Goal: Information Seeking & Learning: Learn about a topic

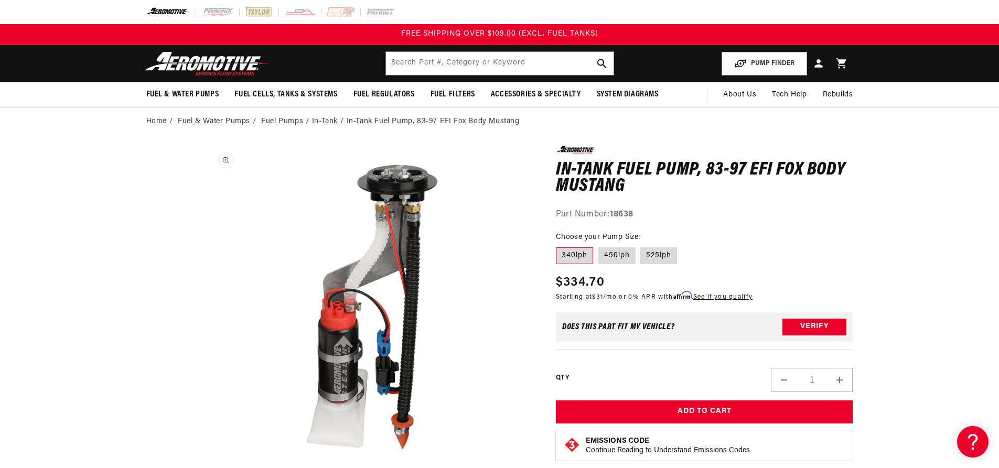
scroll to position [1, 0]
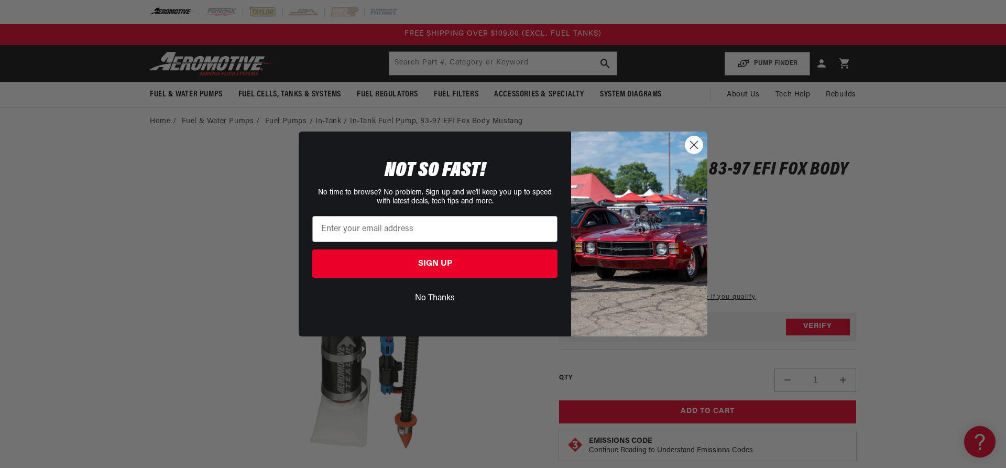
click at [695, 145] on icon "Close dialog" at bounding box center [694, 145] width 7 height 7
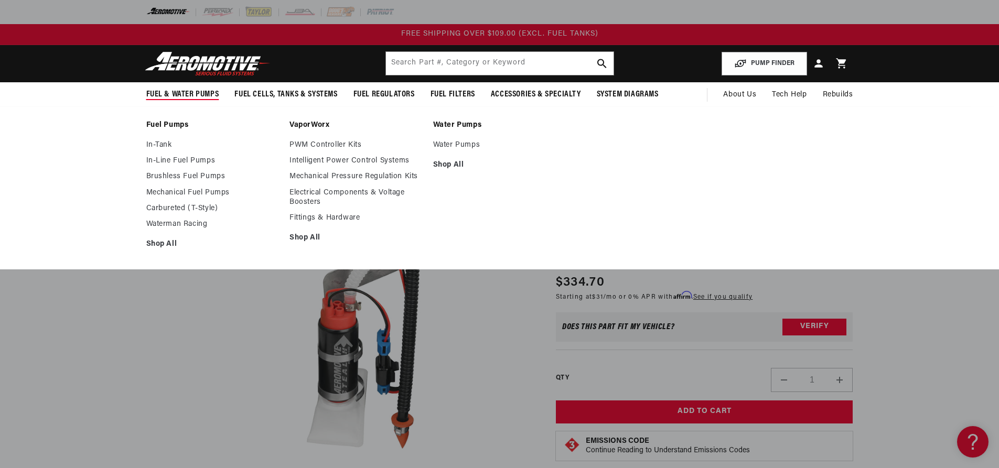
click at [196, 94] on span "Fuel & Water Pumps" at bounding box center [182, 94] width 73 height 11
click at [195, 164] on link "In-Line Fuel Pumps" at bounding box center [212, 160] width 133 height 9
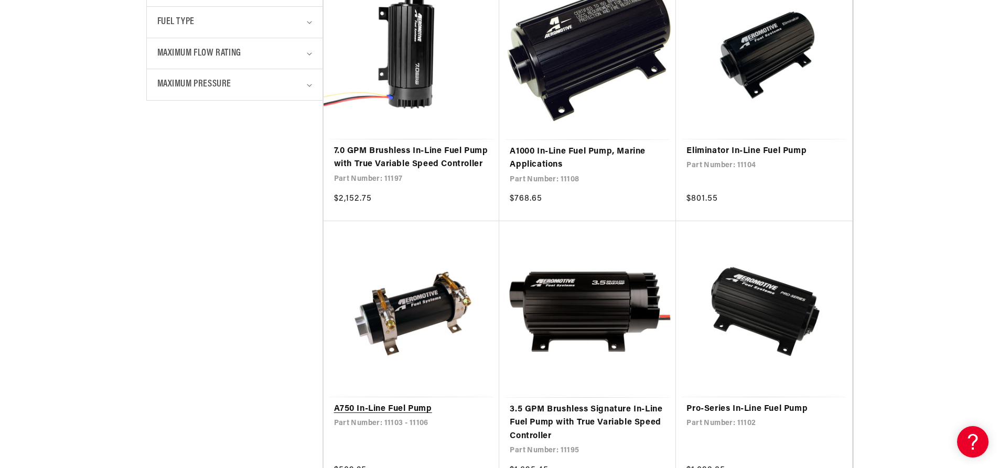
scroll to position [629, 0]
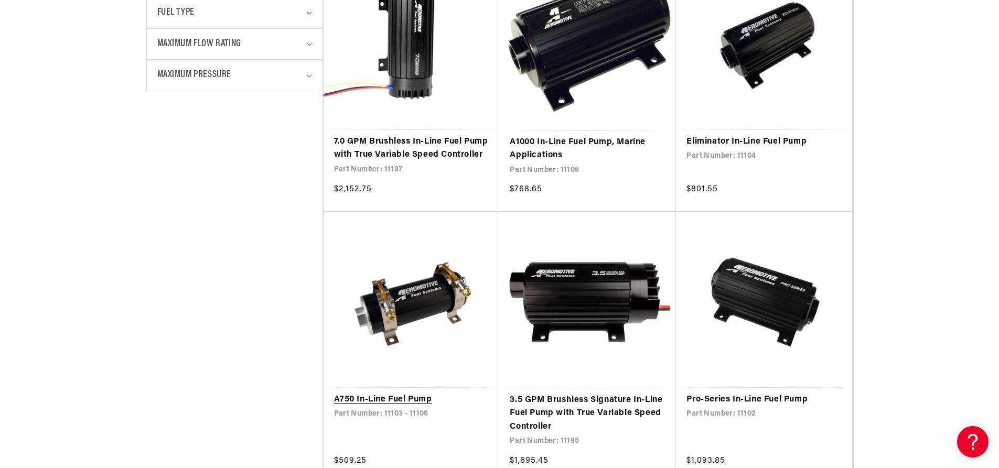
click at [425, 407] on link "A750 In-Line Fuel Pump" at bounding box center [411, 400] width 155 height 14
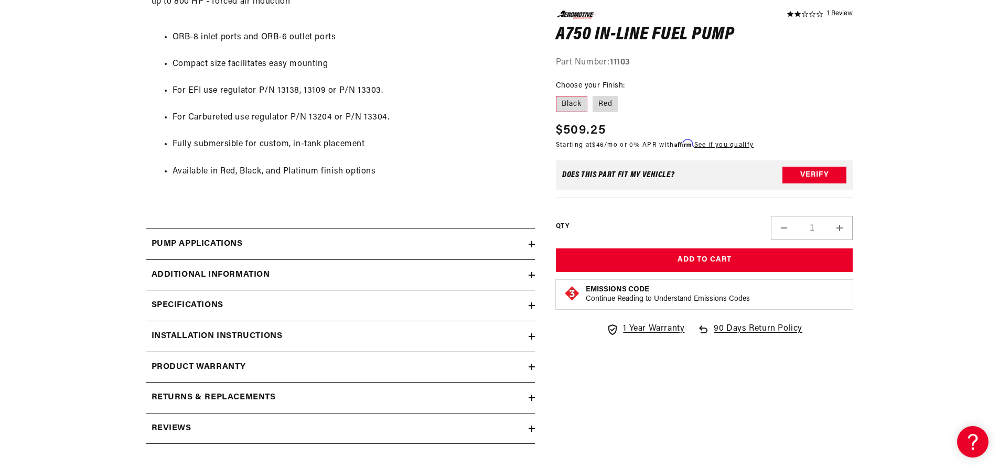
scroll to position [734, 0]
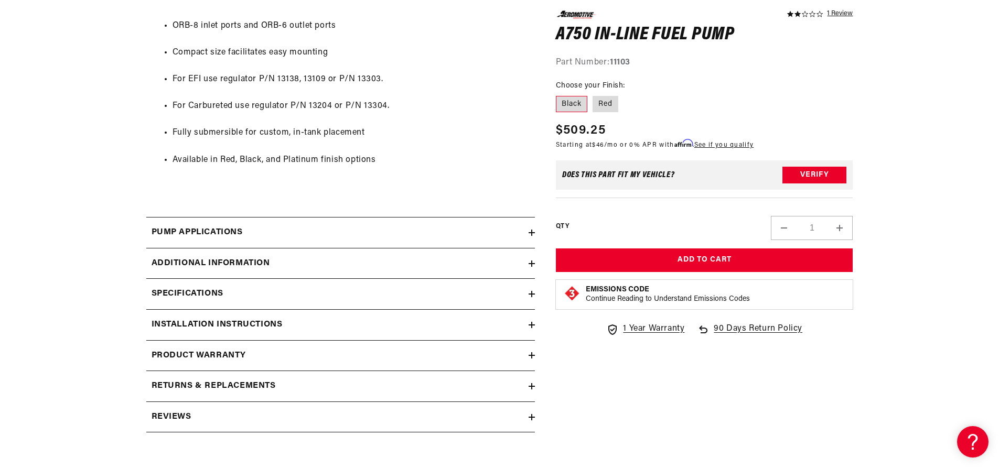
click at [308, 221] on summary "Pump Applications" at bounding box center [340, 233] width 388 height 30
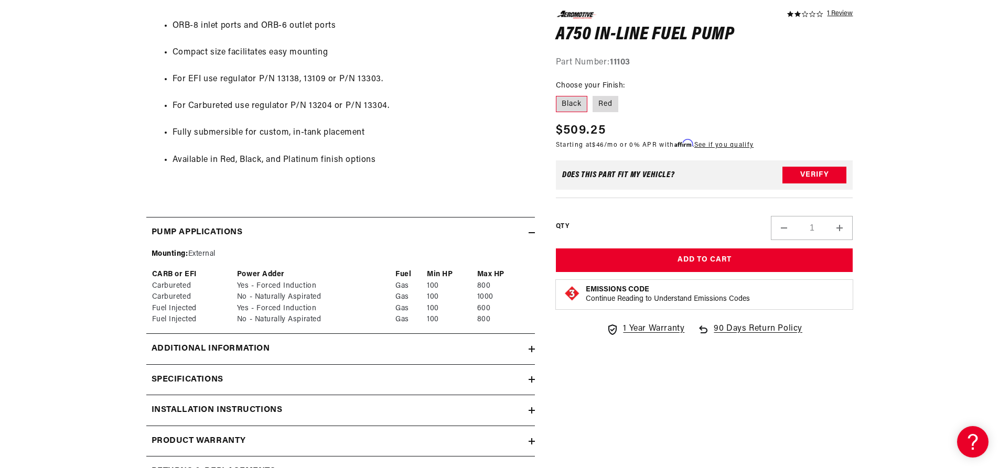
click at [326, 346] on div "Additional information" at bounding box center [337, 349] width 382 height 14
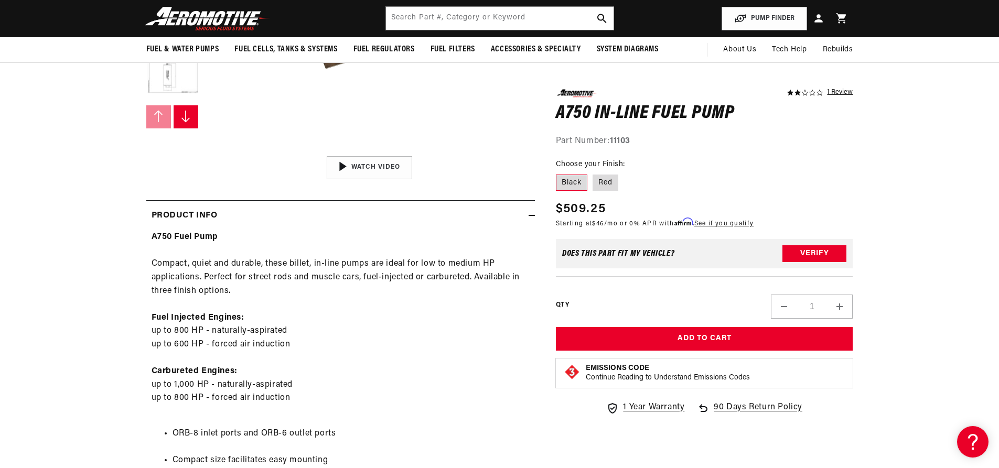
scroll to position [315, 0]
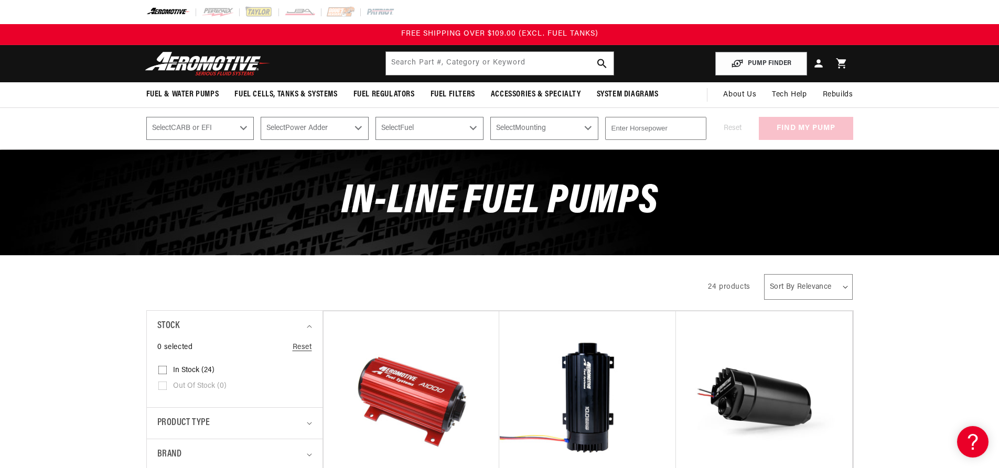
click at [244, 125] on select "Select CARB or EFI Carbureted Fuel Injected" at bounding box center [200, 128] width 108 height 23
select select "Carbureted"
click at [146, 117] on select "Select CARB or EFI Carbureted Fuel Injected" at bounding box center [200, 128] width 108 height 23
select select "Carbureted"
click at [298, 134] on select "Select Power Adder No - Naturally Aspirated Yes - Forced Induction" at bounding box center [315, 128] width 108 height 23
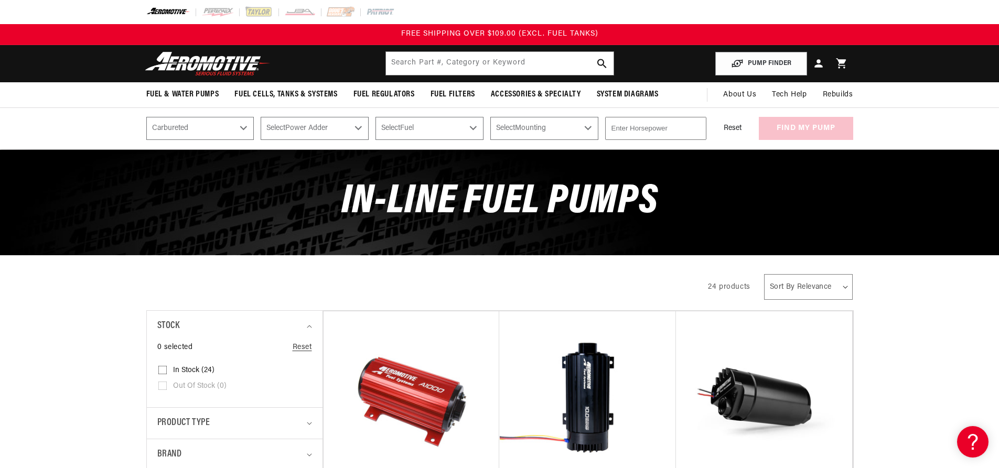
select select "No-Naturally-Aspirated"
click at [261, 117] on select "Select Power Adder No - Naturally Aspirated Yes - Forced Induction" at bounding box center [315, 128] width 108 height 23
select select "No-Naturally-Aspirated"
click at [413, 127] on select "Select Fuel E85 Gas" at bounding box center [429, 128] width 108 height 23
select select "Gas"
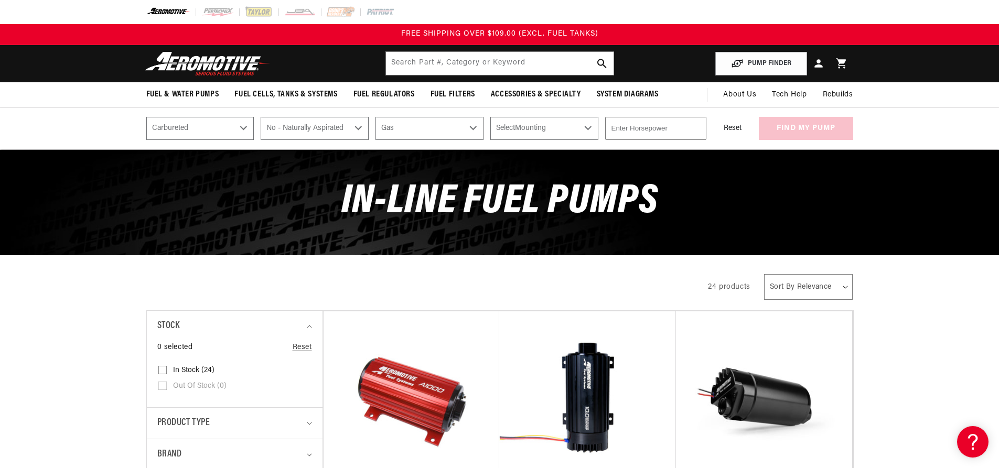
click at [375, 117] on select "Select Fuel E85 Gas" at bounding box center [429, 128] width 108 height 23
select select "Gas"
click at [579, 133] on select "Select Mounting External In-Tank" at bounding box center [544, 128] width 108 height 23
select select "External"
click at [490, 117] on select "Select Mounting External In-Tank" at bounding box center [544, 128] width 108 height 23
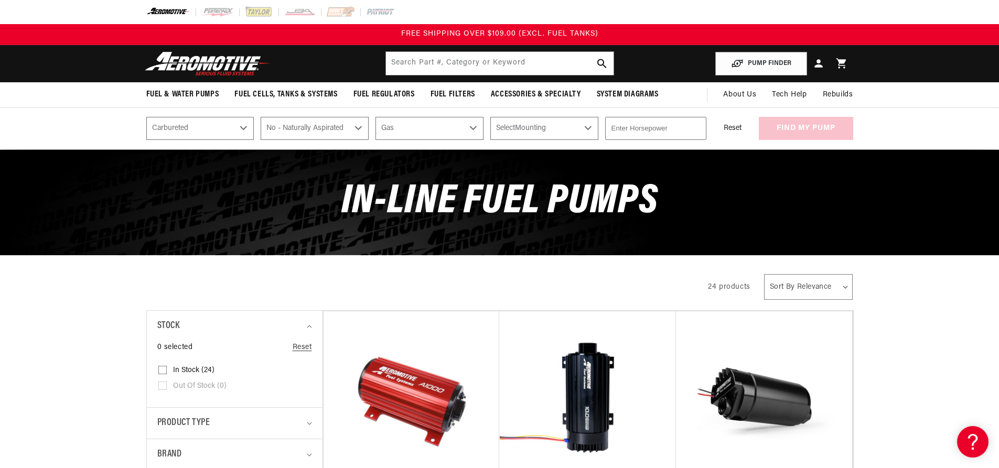
select select "External"
click at [648, 133] on input "number" at bounding box center [655, 128] width 101 height 23
type input "400"
click at [835, 128] on button "find my pump" at bounding box center [805, 129] width 94 height 24
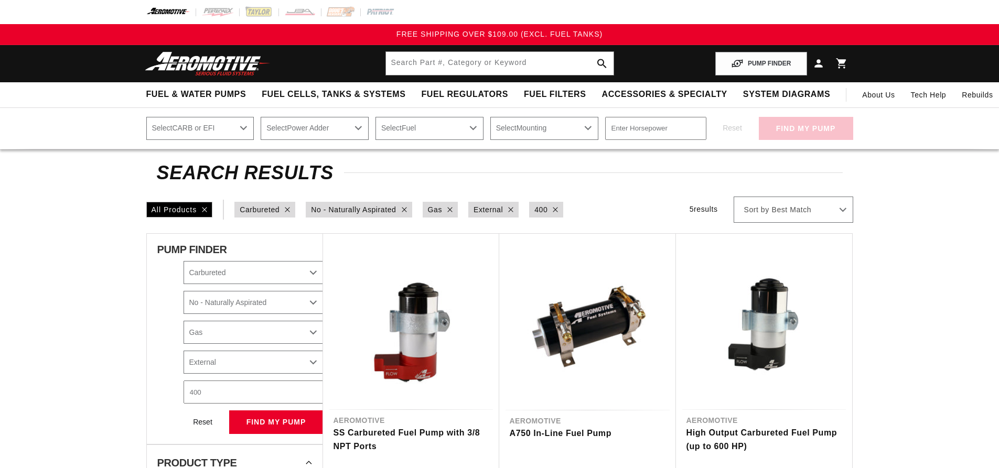
select select "Carbureted"
select select "No-Naturally-Aspirated"
select select "Gas"
select select "External"
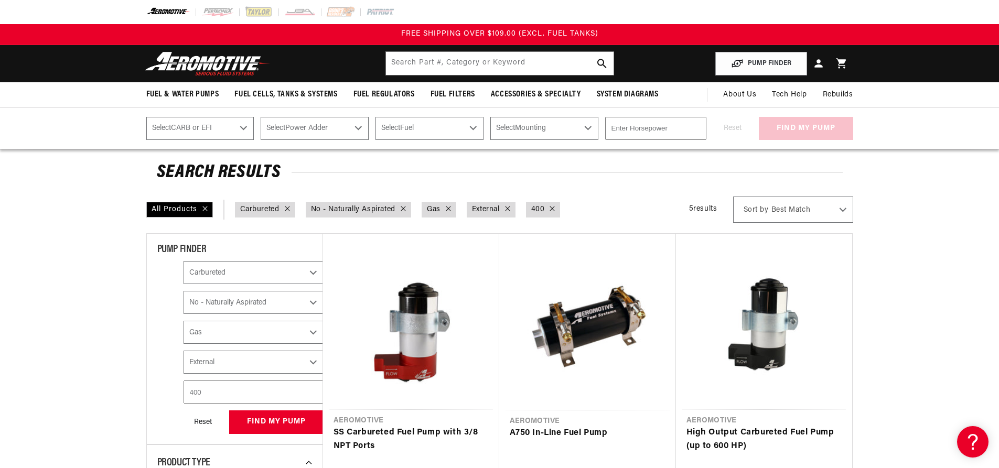
click at [287, 209] on icon at bounding box center [287, 208] width 5 height 5
checkbox input "false"
select select "CARB or EFI"
select select "No-Naturally-Aspirated"
select select "Gas"
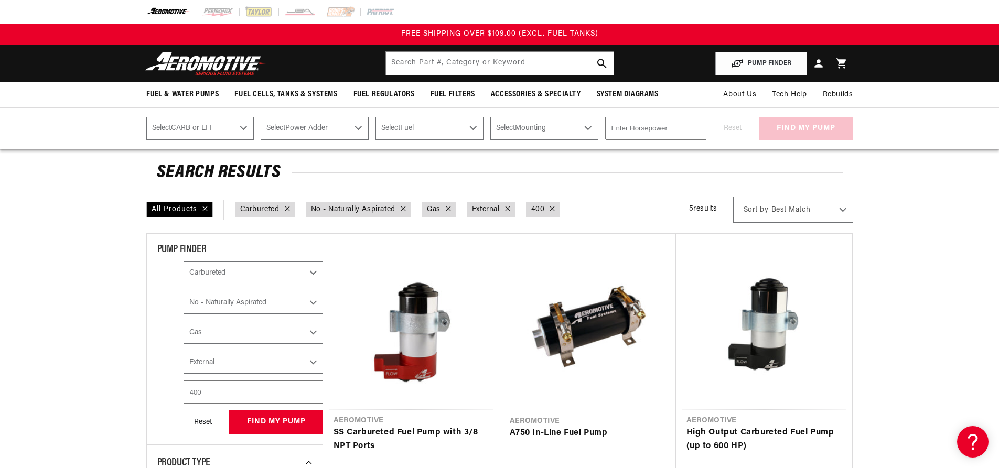
select select "External"
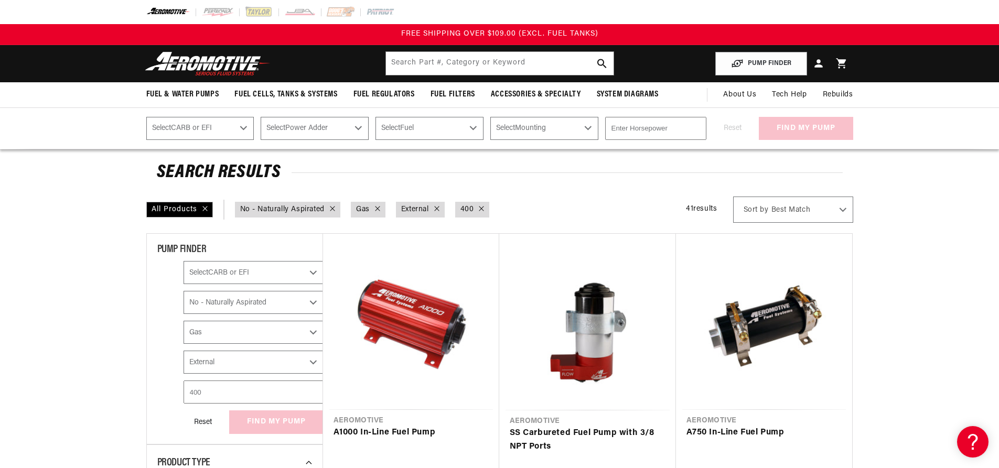
click at [334, 208] on icon at bounding box center [332, 208] width 5 height 5
checkbox input "false"
select select "Power Adder"
select select "Gas"
select select "External"
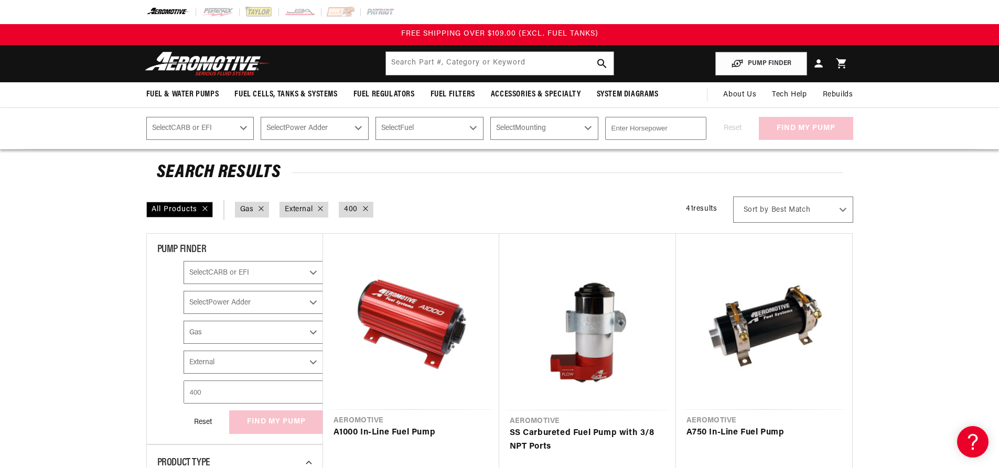
click at [323, 208] on icon at bounding box center [320, 208] width 5 height 5
select select "Gas"
select select "Mounting"
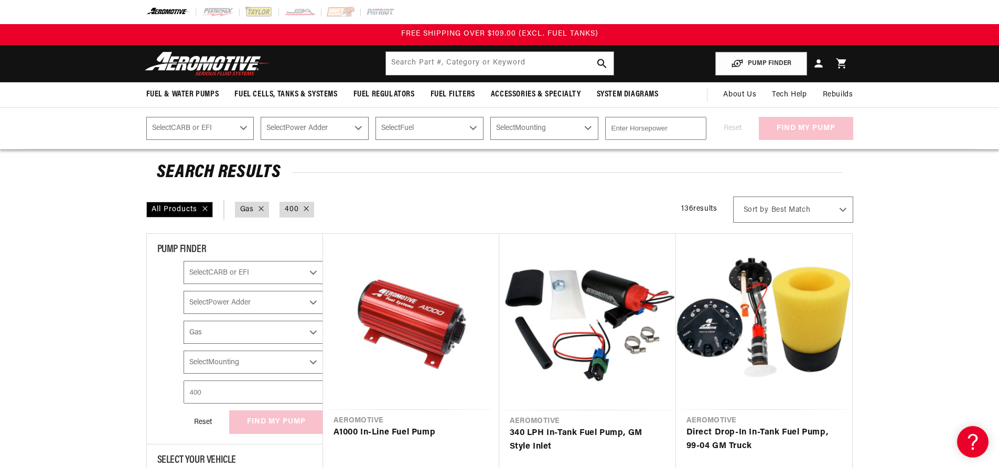
click at [260, 209] on icon at bounding box center [260, 208] width 5 height 5
select select "Fuel"
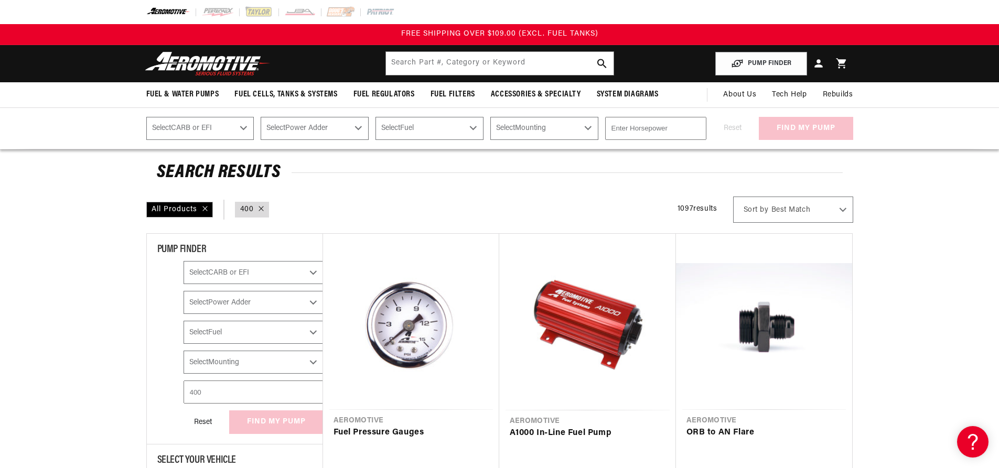
click at [264, 207] on div "Horsepower : 400" at bounding box center [252, 210] width 35 height 16
click at [245, 129] on select "Select CARB or EFI [GEOGRAPHIC_DATA] Fuel Injected" at bounding box center [200, 128] width 108 height 23
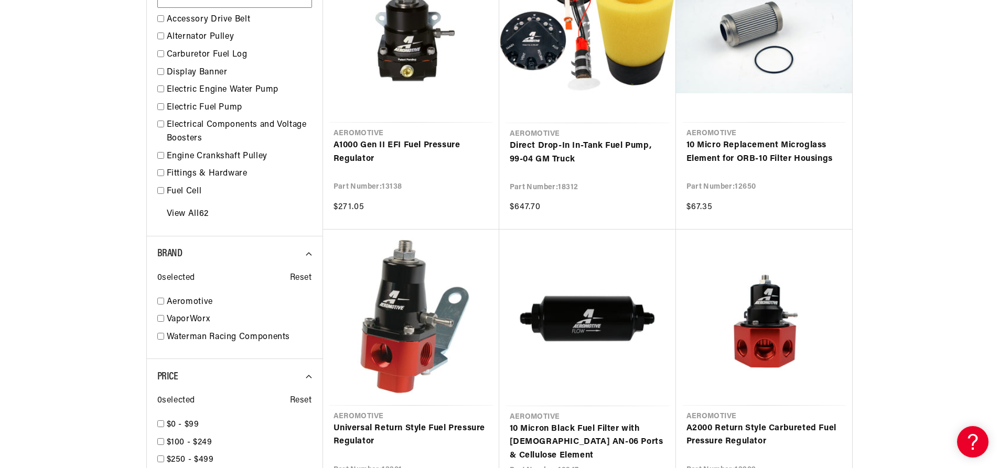
scroll to position [996, 0]
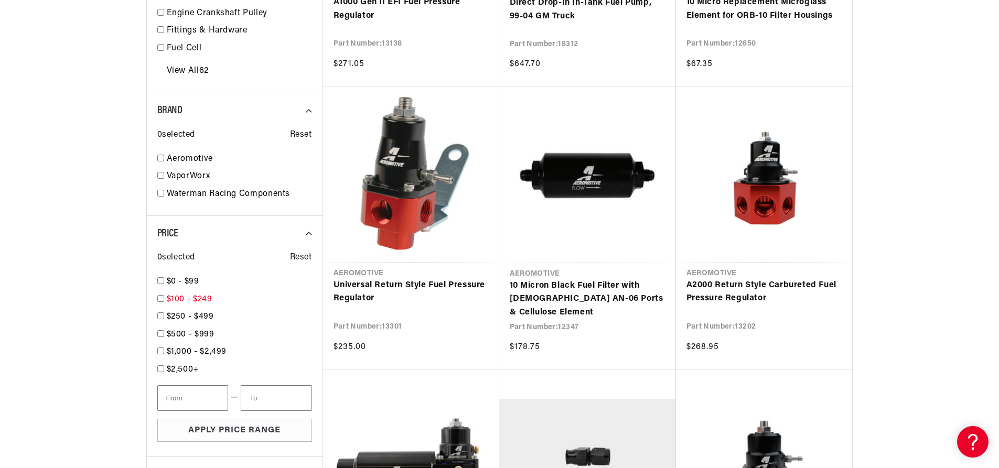
click at [161, 300] on input "checkbox" at bounding box center [160, 298] width 7 height 7
checkbox input "true"
type input "100"
type input "250"
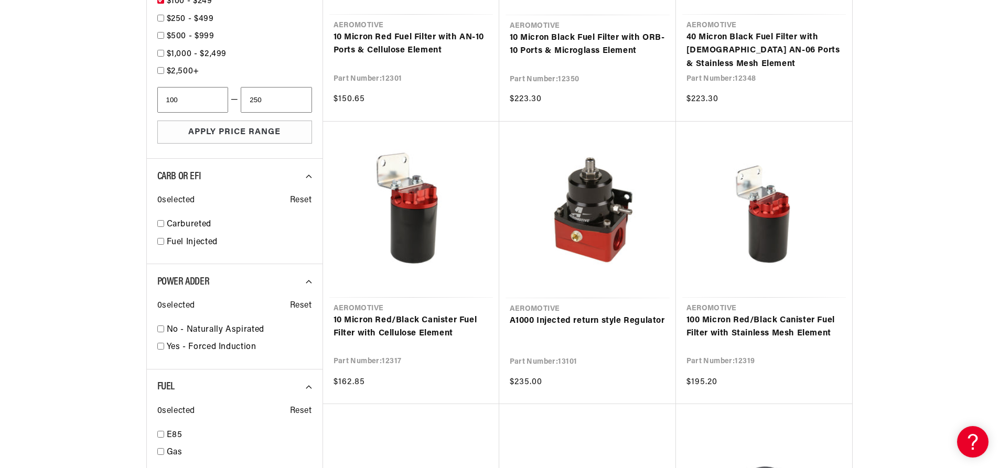
scroll to position [1245, 0]
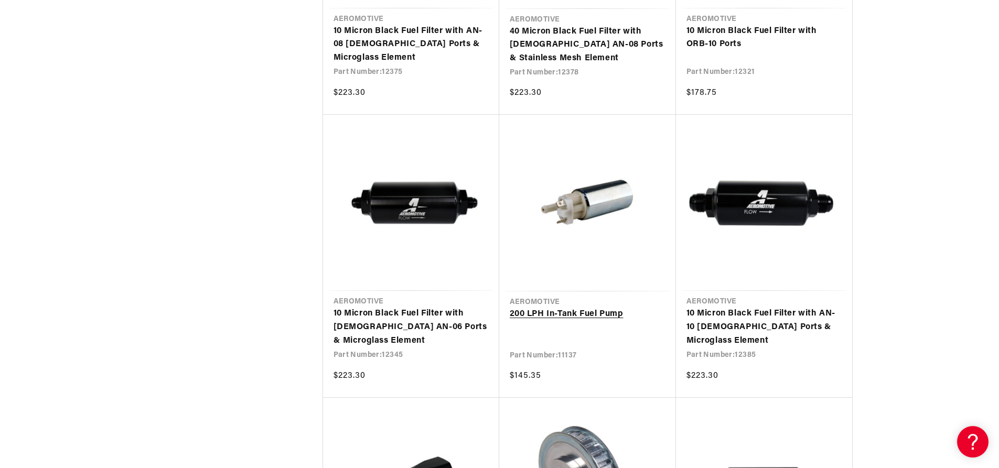
scroll to position [2713, 0]
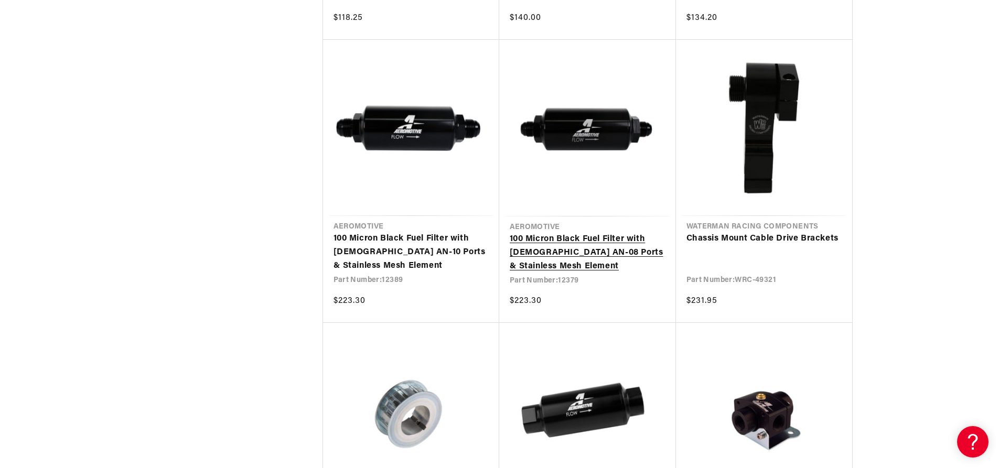
scroll to position [4180, 0]
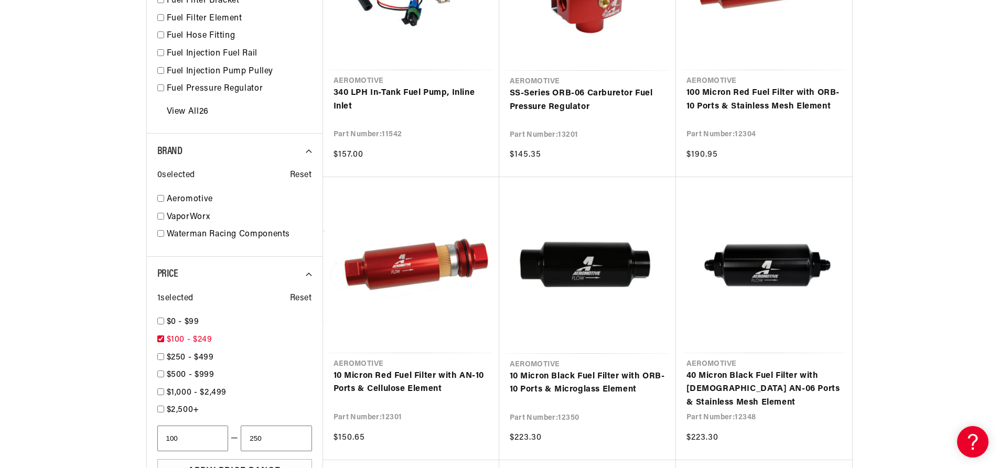
scroll to position [930, 0]
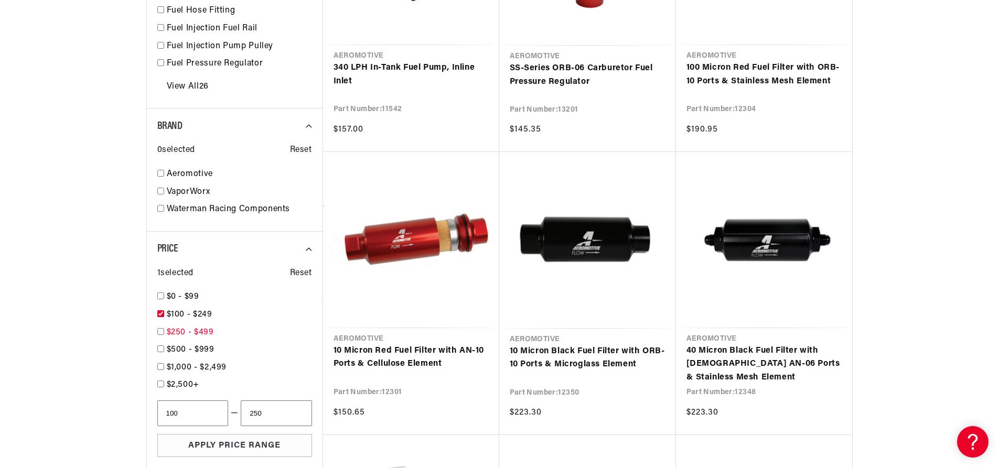
click at [208, 332] on span "$250 - $499" at bounding box center [190, 332] width 47 height 8
checkbox input "true"
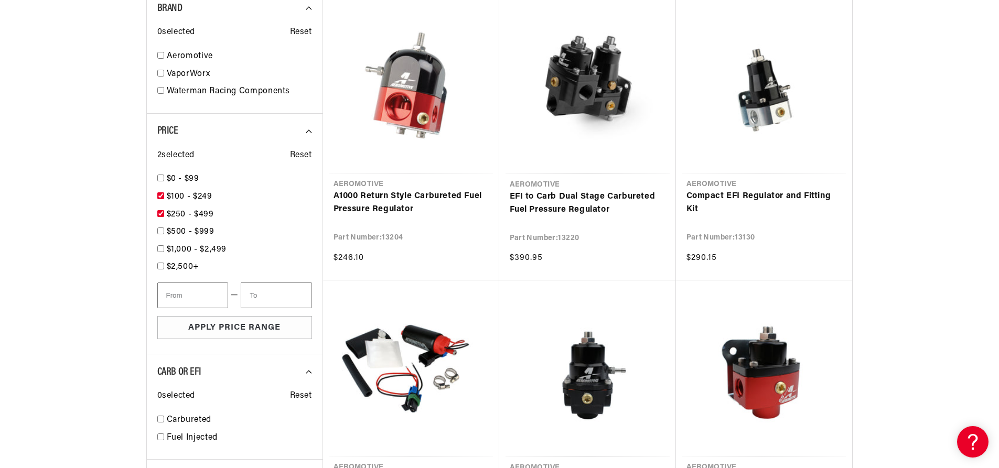
scroll to position [1193, 0]
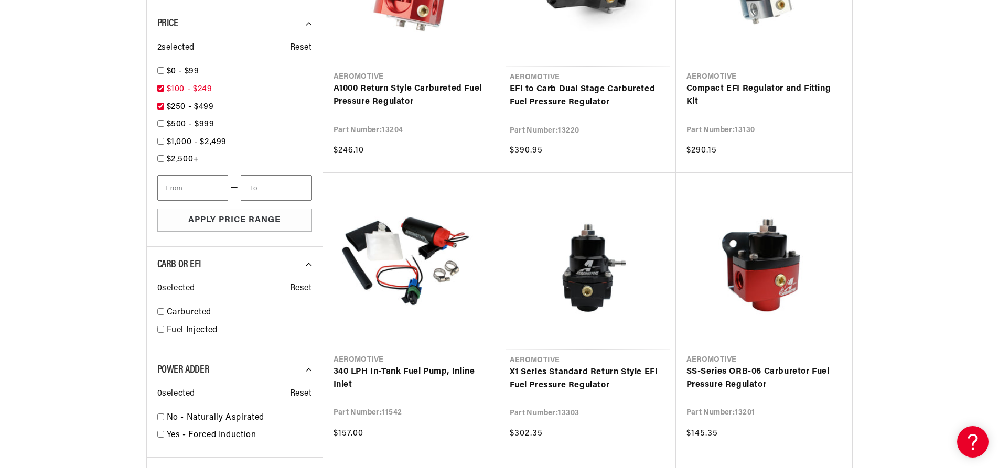
click at [159, 85] on input "checkbox" at bounding box center [160, 88] width 7 height 7
checkbox input "false"
type input "250"
type input "500"
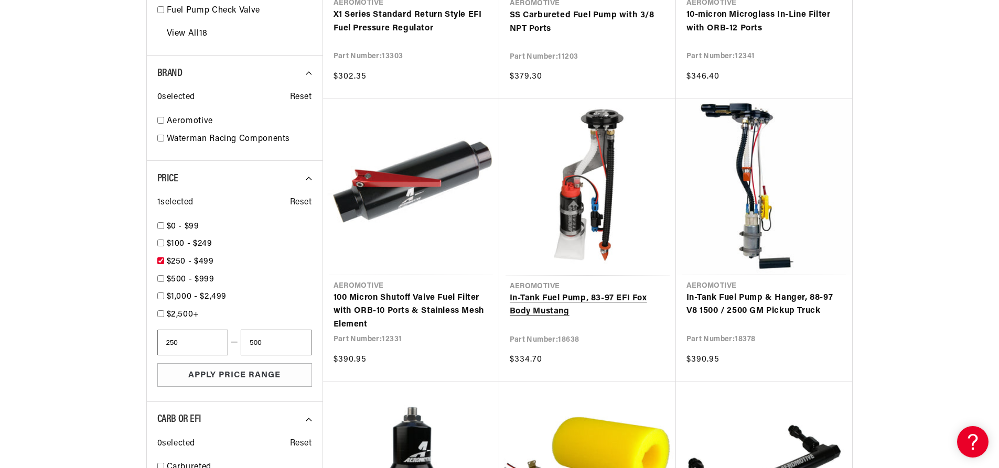
scroll to position [1035, 0]
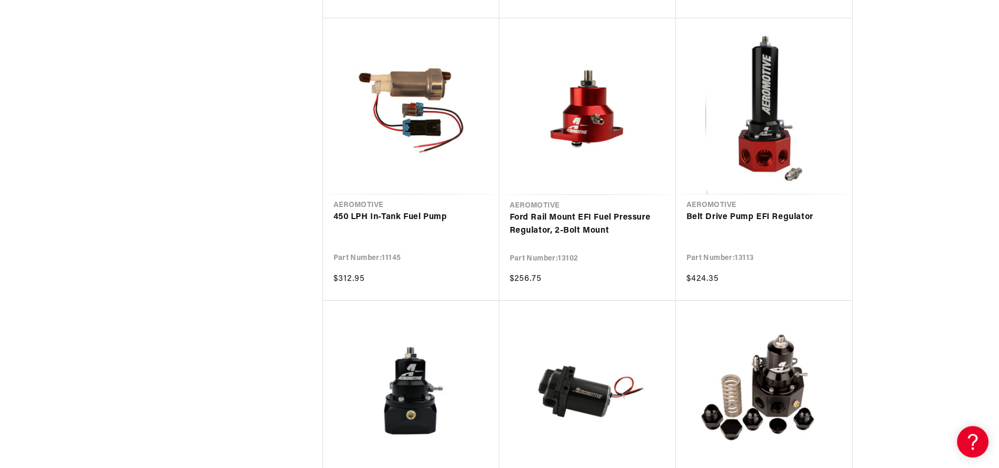
scroll to position [2503, 0]
